Goal: Book appointment/travel/reservation

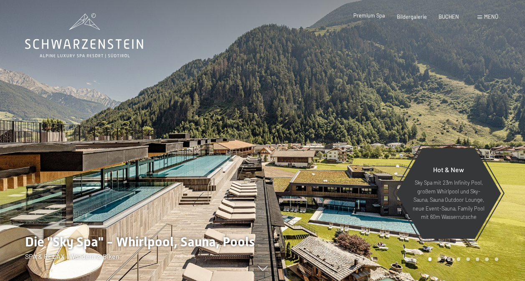
click at [380, 17] on span "Premium Spa" at bounding box center [369, 15] width 32 height 7
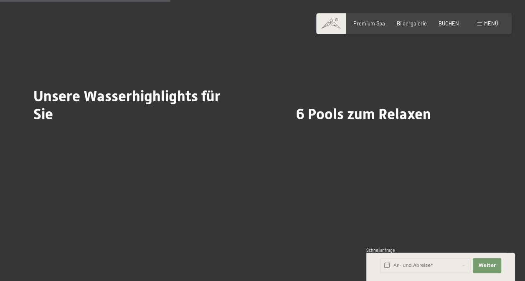
scroll to position [1621, 0]
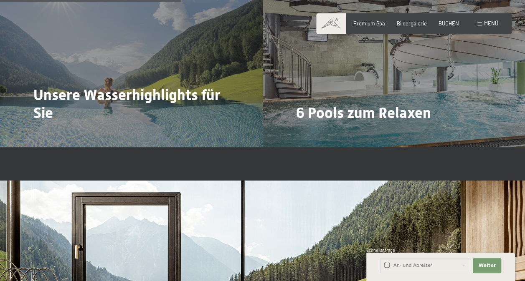
click at [478, 22] on div "Menü" at bounding box center [487, 24] width 21 height 8
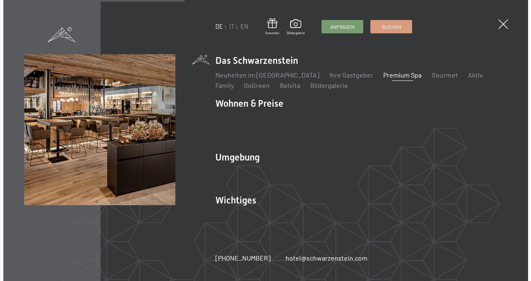
scroll to position [1629, 0]
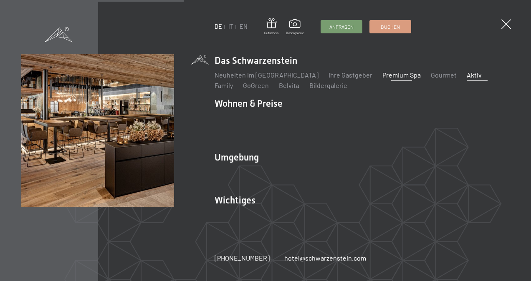
click at [467, 79] on link "Aktiv" at bounding box center [474, 75] width 15 height 8
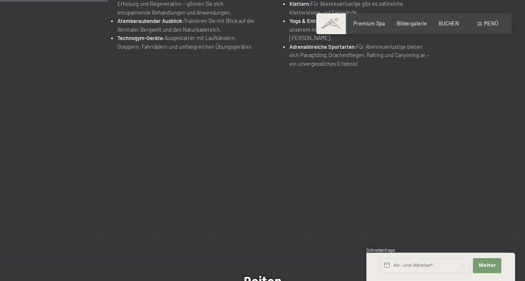
scroll to position [276, 0]
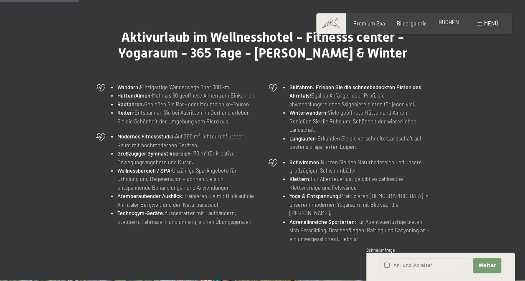
click at [455, 23] on span "BUCHEN" at bounding box center [448, 22] width 20 height 7
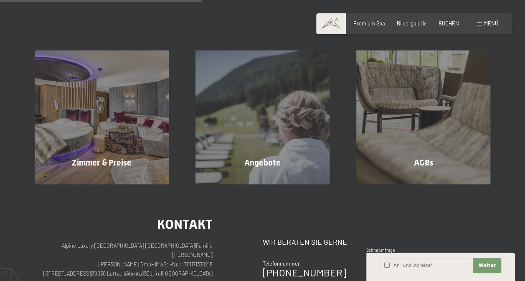
scroll to position [142, 0]
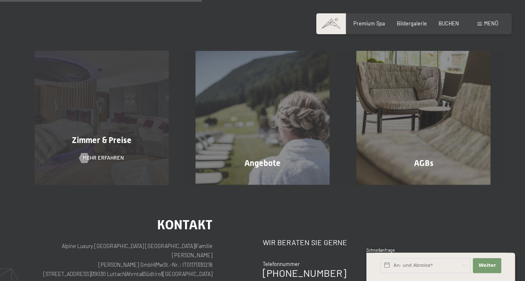
click at [126, 103] on div "Zimmer & Preise Mehr erfahren" at bounding box center [101, 118] width 161 height 134
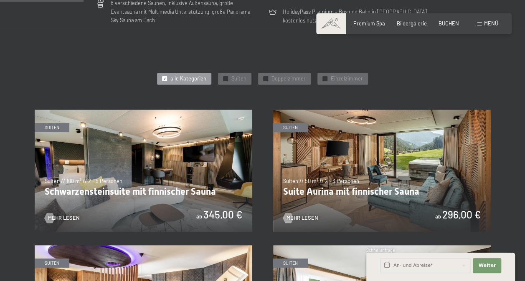
scroll to position [343, 0]
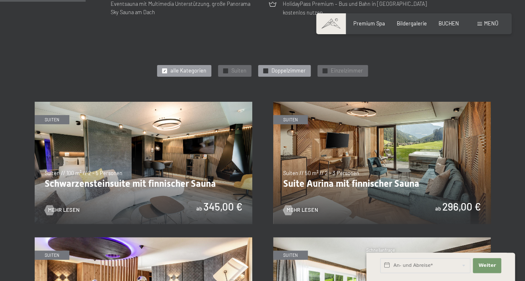
click at [276, 68] on span "Doppelzimmer" at bounding box center [288, 71] width 34 height 8
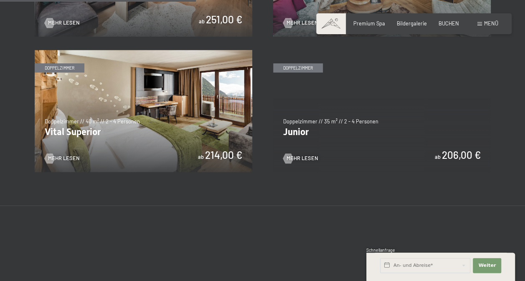
scroll to position [531, 0]
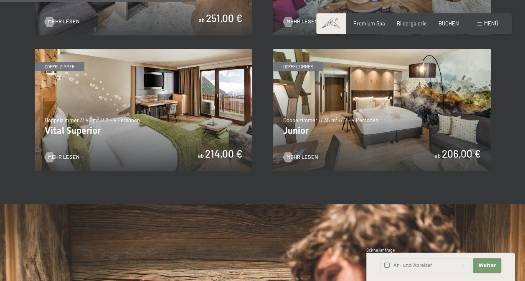
click at [405, 116] on img at bounding box center [381, 110] width 217 height 122
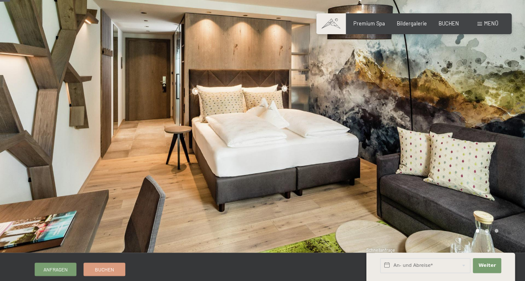
click at [493, 122] on div at bounding box center [394, 117] width 263 height 271
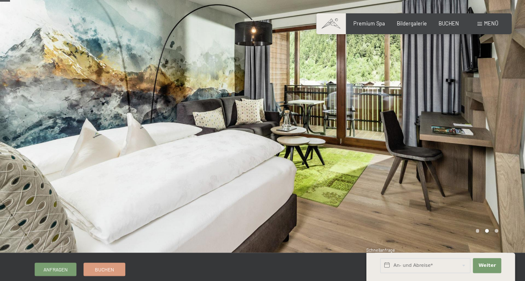
click at [493, 122] on div at bounding box center [394, 117] width 263 height 271
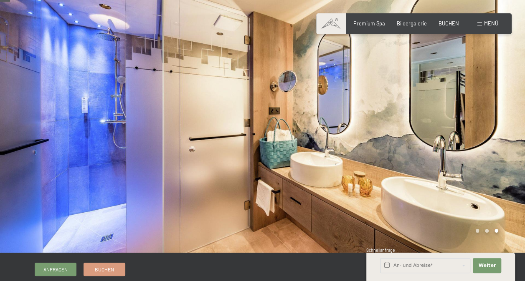
click at [493, 122] on div at bounding box center [394, 117] width 263 height 271
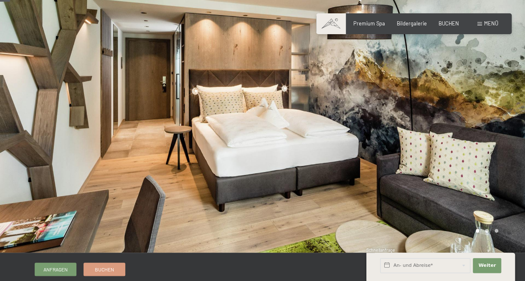
click at [493, 122] on div at bounding box center [394, 117] width 263 height 271
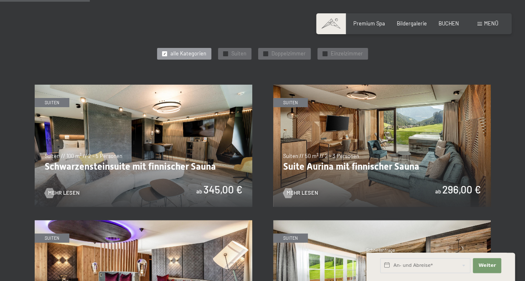
scroll to position [359, 0]
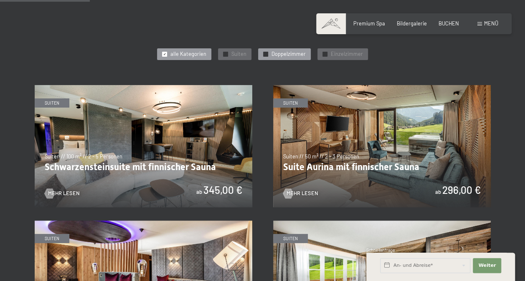
click at [281, 53] on span "Doppelzimmer" at bounding box center [288, 55] width 34 height 8
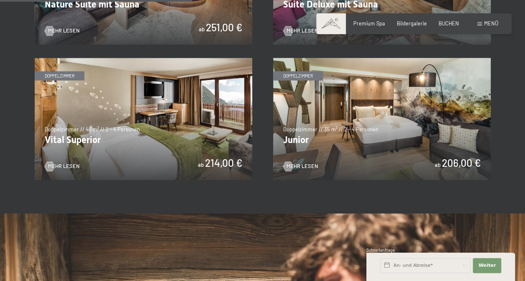
scroll to position [521, 0]
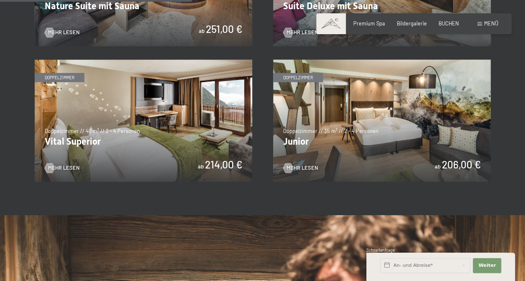
click at [172, 125] on img at bounding box center [143, 121] width 217 height 122
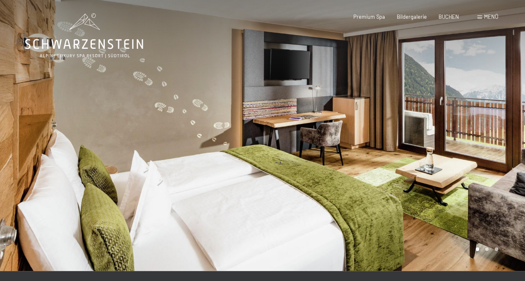
click at [503, 143] on div at bounding box center [394, 135] width 263 height 271
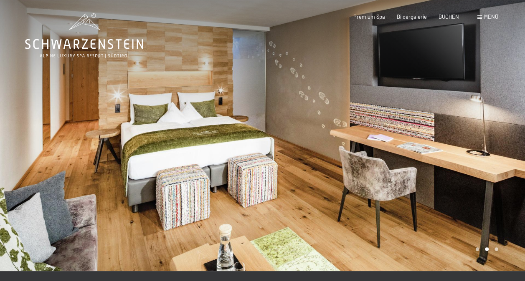
click at [503, 143] on div at bounding box center [394, 135] width 263 height 271
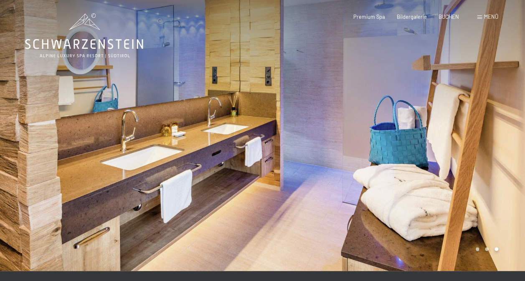
click at [503, 143] on div at bounding box center [394, 135] width 263 height 271
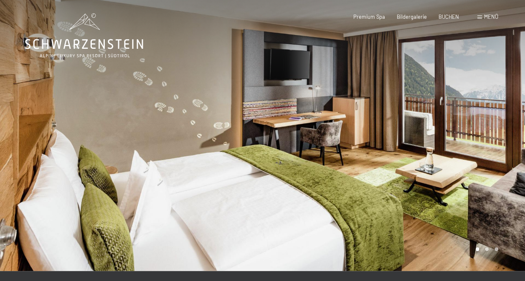
click at [502, 140] on div at bounding box center [394, 135] width 263 height 271
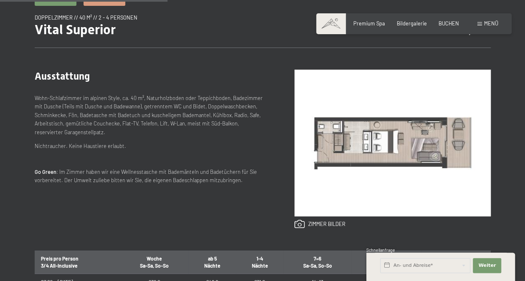
scroll to position [304, 0]
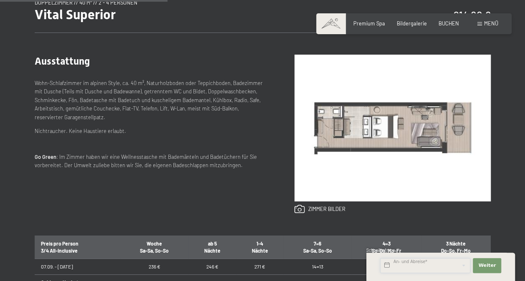
click at [413, 264] on input "text" at bounding box center [425, 265] width 90 height 15
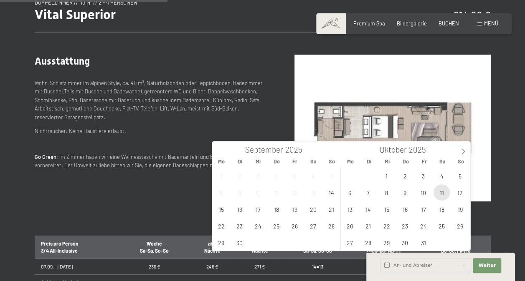
click at [440, 193] on span "11" at bounding box center [441, 193] width 16 height 16
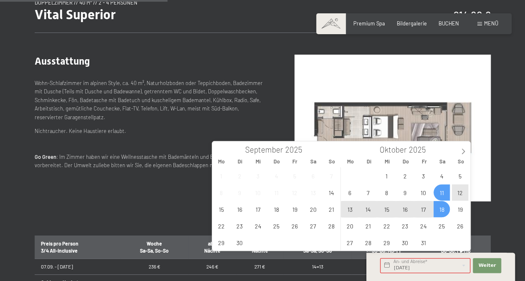
click at [442, 207] on span "18" at bounding box center [441, 209] width 16 height 16
type input "[DATE] - [DATE]"
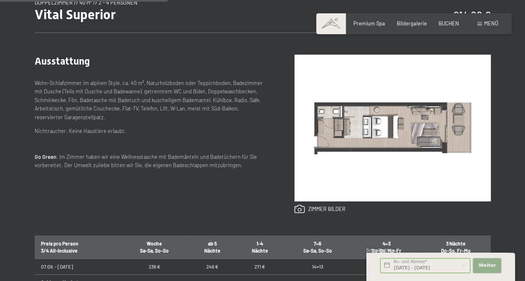
click at [481, 262] on button "Weiter Adressfelder ausblenden" at bounding box center [487, 265] width 28 height 15
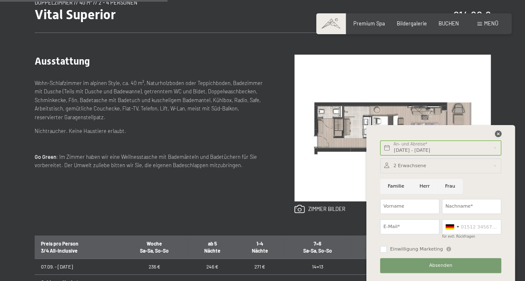
click at [498, 131] on icon at bounding box center [497, 134] width 7 height 7
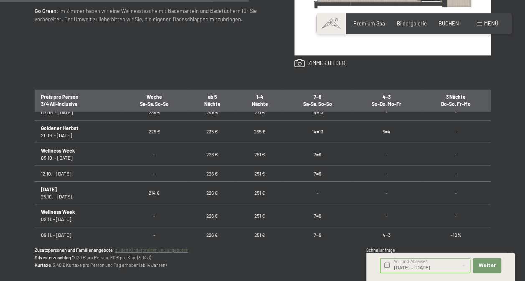
scroll to position [0, 0]
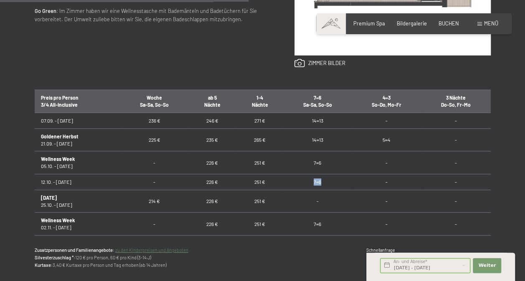
drag, startPoint x: 323, startPoint y: 180, endPoint x: 306, endPoint y: 181, distance: 16.3
click at [306, 181] on td "7=6" at bounding box center [317, 182] width 68 height 16
drag, startPoint x: 306, startPoint y: 181, endPoint x: 321, endPoint y: 184, distance: 15.3
click at [321, 184] on td "7=6" at bounding box center [317, 182] width 68 height 16
click at [319, 183] on td "7=6" at bounding box center [317, 182] width 68 height 16
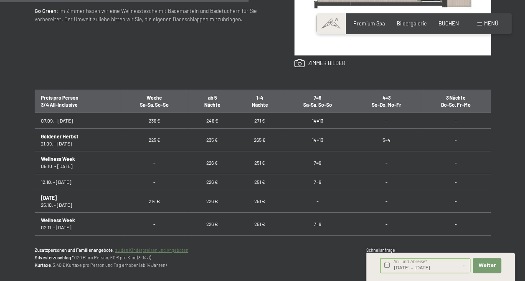
click at [316, 182] on td "7=6" at bounding box center [317, 182] width 68 height 16
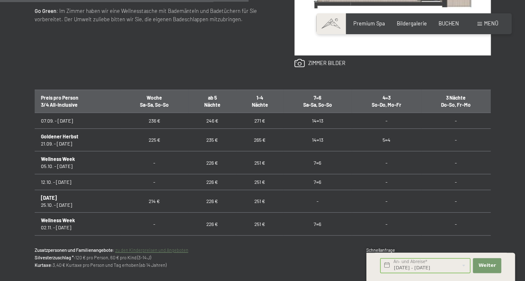
drag, startPoint x: 316, startPoint y: 182, endPoint x: 310, endPoint y: 190, distance: 10.7
click at [310, 190] on td "-" at bounding box center [317, 201] width 68 height 23
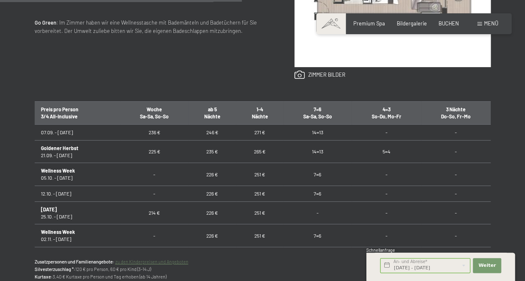
click at [509, 76] on div "Anfragen Buchen Doppelzimmer // 40 m² // 2 - 4 Personen Vital Superior ab 214,0…" at bounding box center [263, 75] width 506 height 465
